Goal: Transaction & Acquisition: Purchase product/service

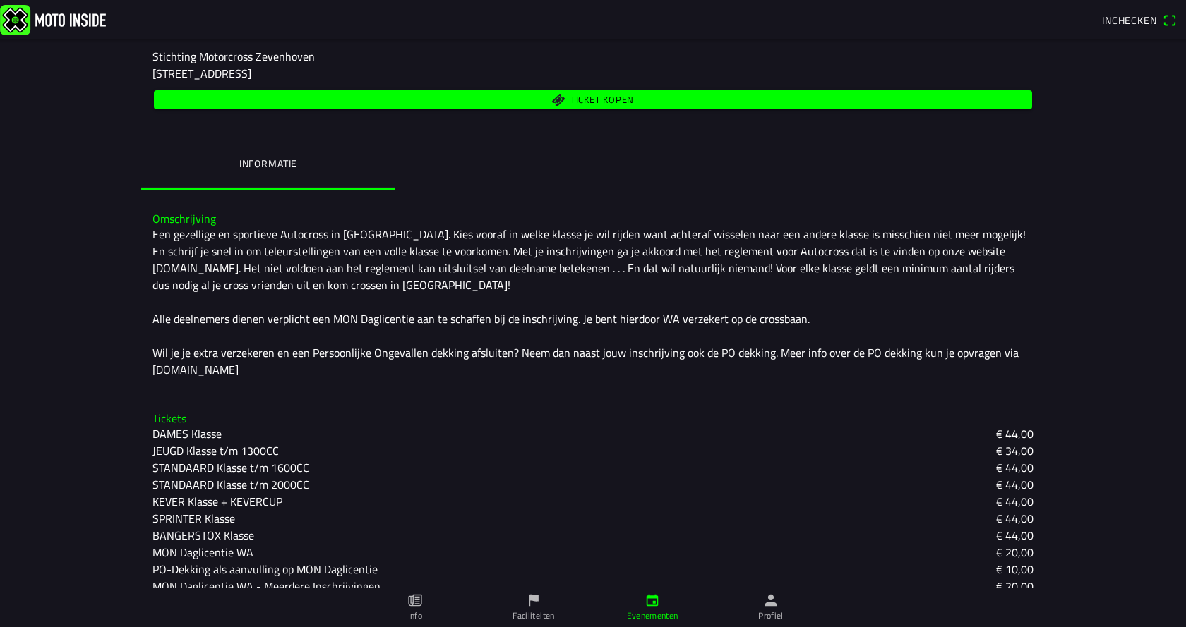
scroll to position [269, 0]
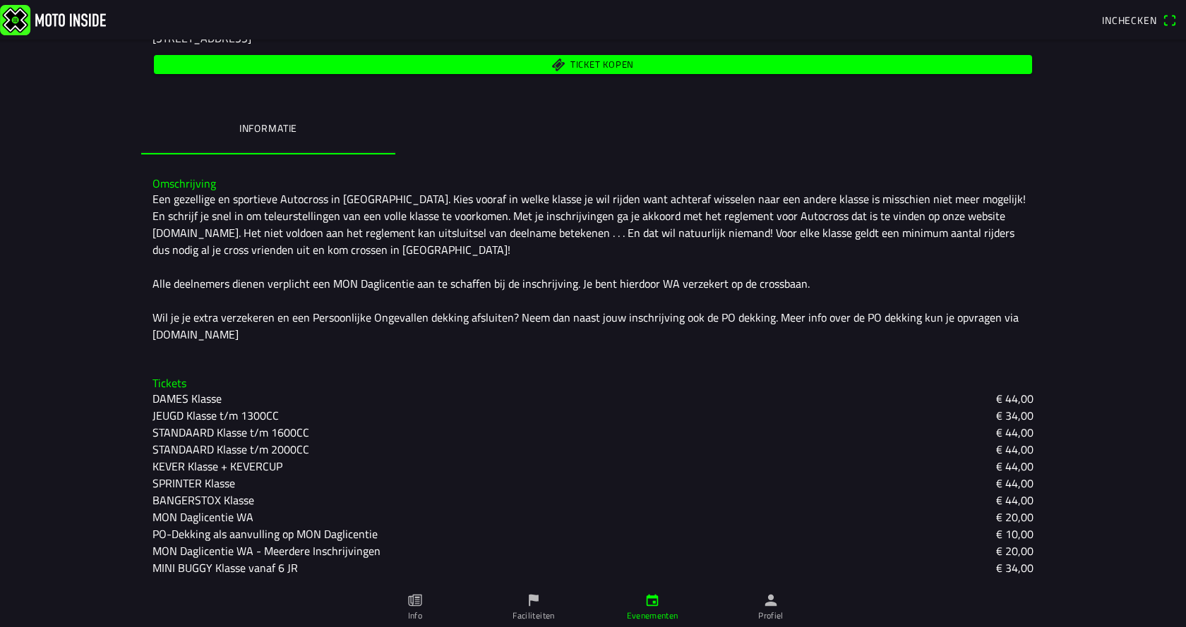
click at [0, 0] on slot "SPRINTER Klasse" at bounding box center [0, 0] width 0 height 0
click at [105, 339] on ion-backdrop at bounding box center [593, 313] width 1186 height 627
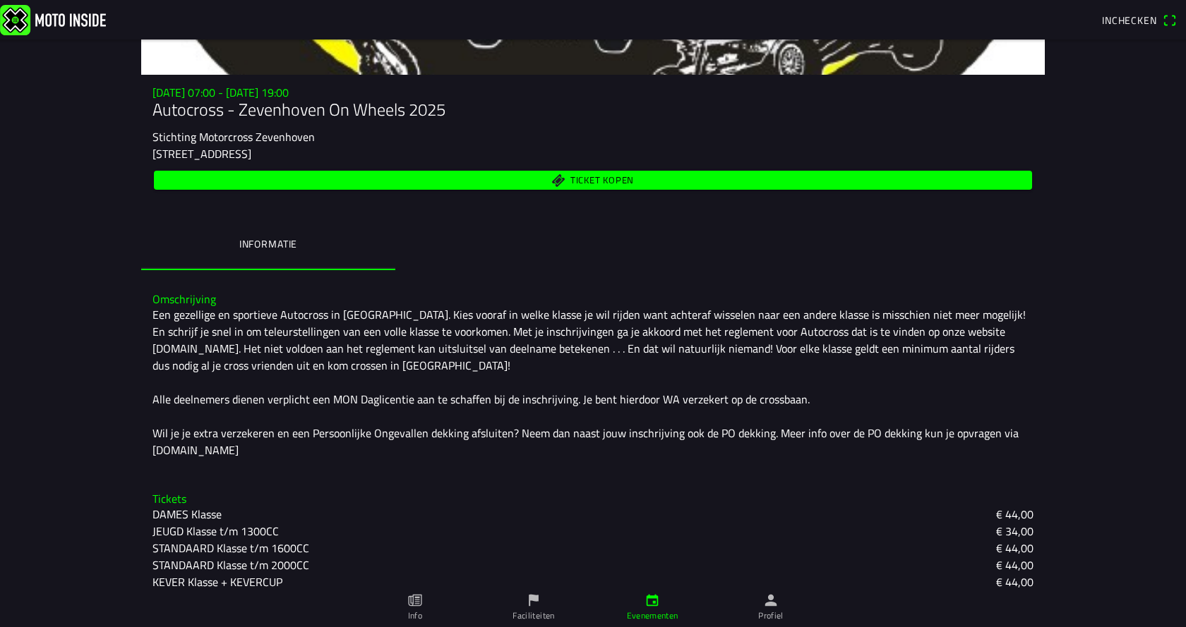
scroll to position [0, 0]
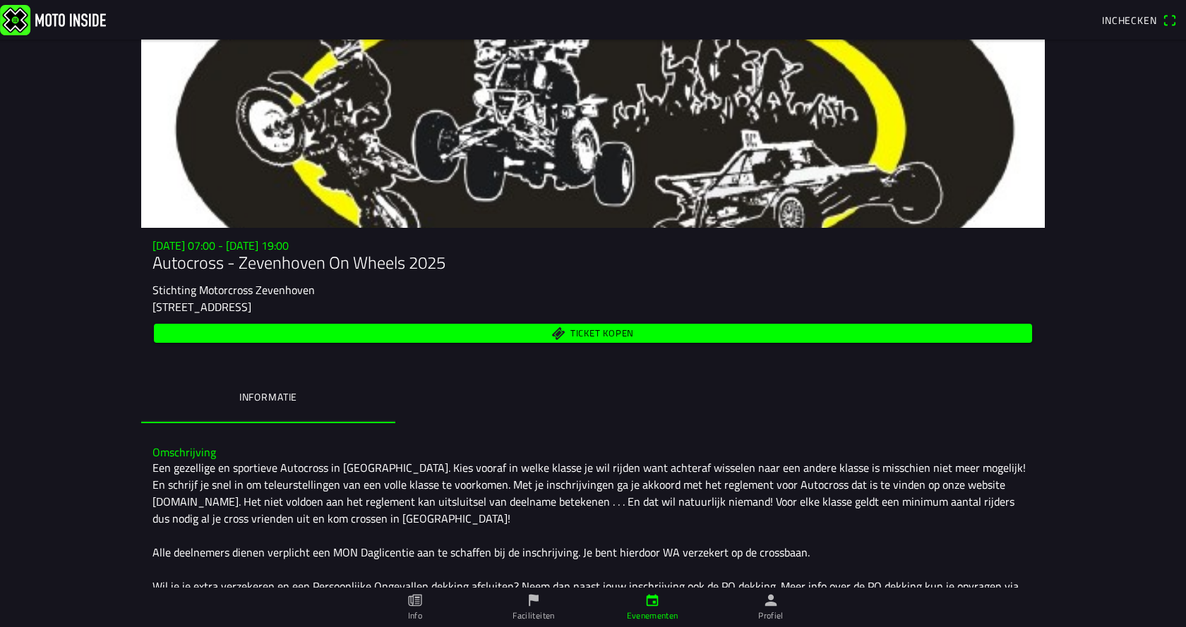
click at [586, 330] on span "Ticket kopen" at bounding box center [602, 333] width 64 height 9
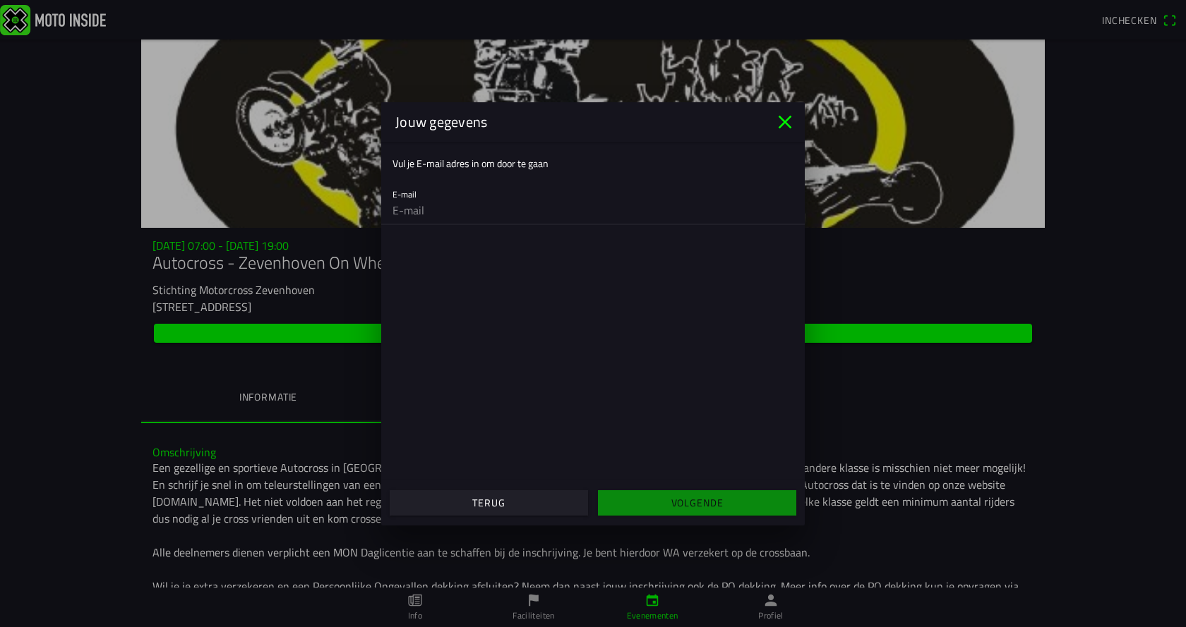
click at [448, 212] on input "email" at bounding box center [592, 210] width 401 height 28
type input "gerritcarla11@kpnplanet.nl"
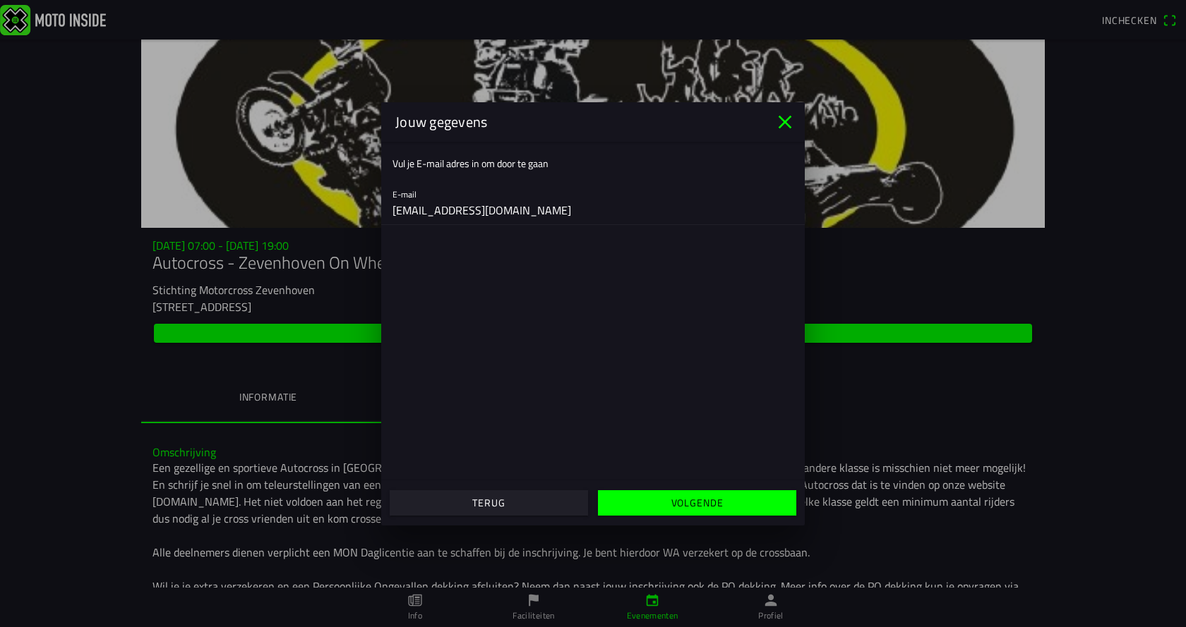
click at [0, 0] on slot "Volgende" at bounding box center [0, 0] width 0 height 0
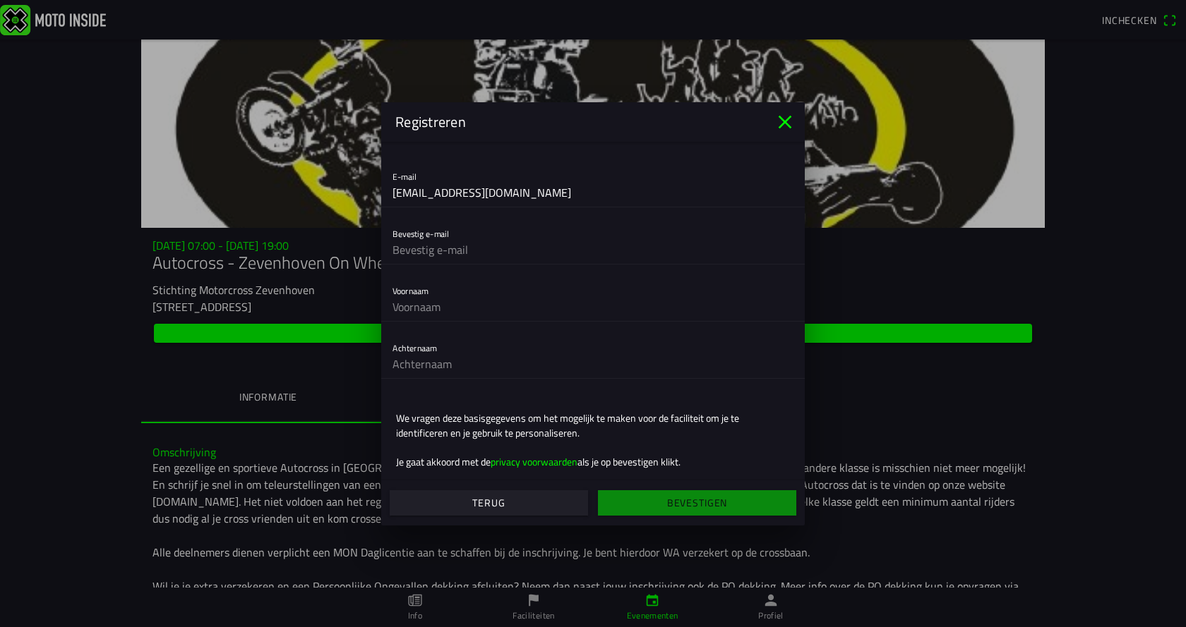
scroll to position [44, 0]
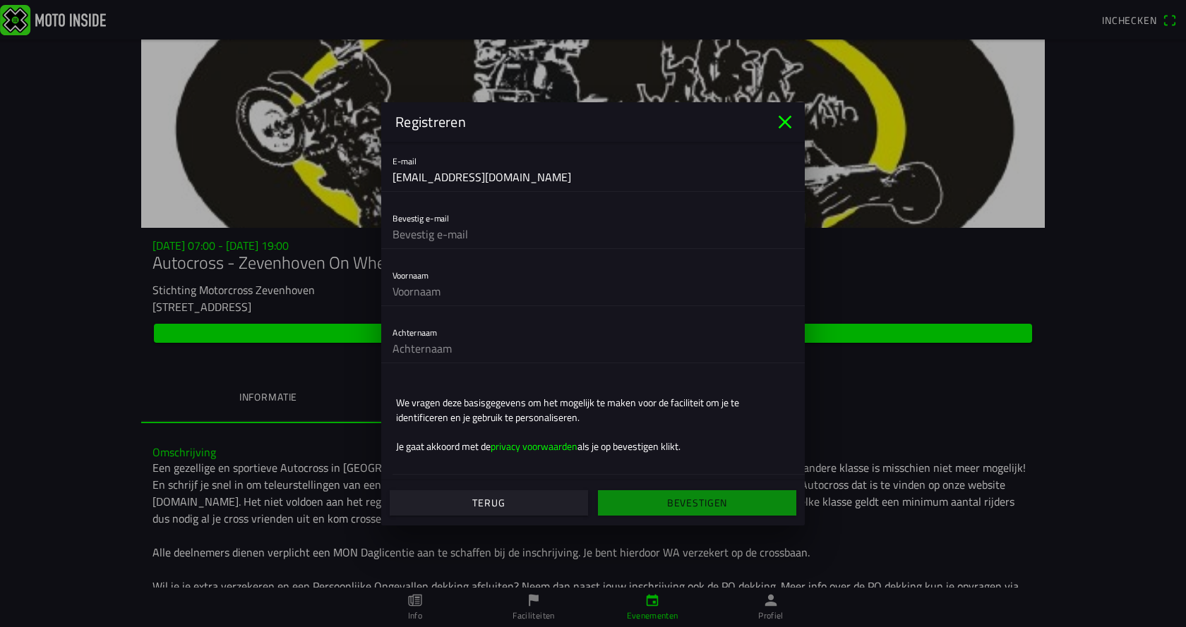
click at [784, 119] on icon "close" at bounding box center [784, 122] width 23 height 23
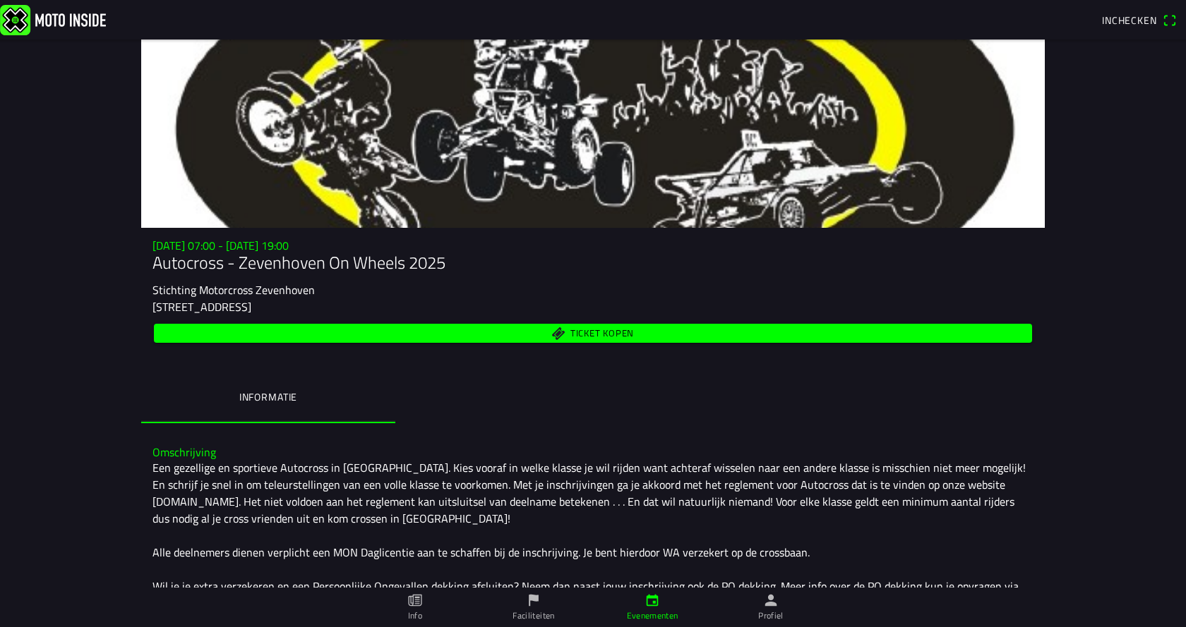
scroll to position [269, 0]
